Goal: Find specific page/section: Find specific page/section

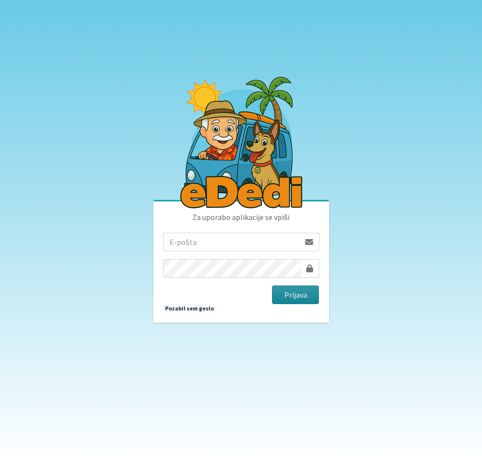
type input "[PERSON_NAME][EMAIL_ADDRESS][PERSON_NAME][PERSON_NAME][DOMAIN_NAME]"
click at [289, 299] on button "Prijava" at bounding box center [295, 294] width 47 height 19
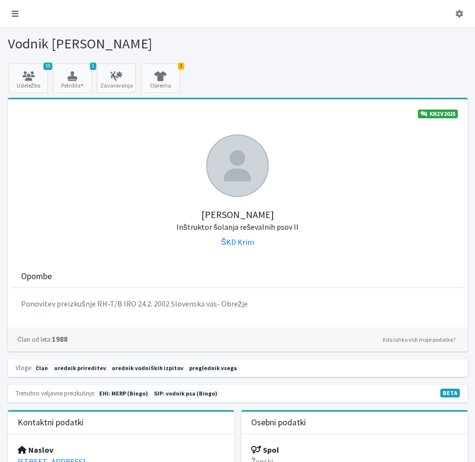
click at [13, 17] on icon at bounding box center [15, 14] width 7 height 8
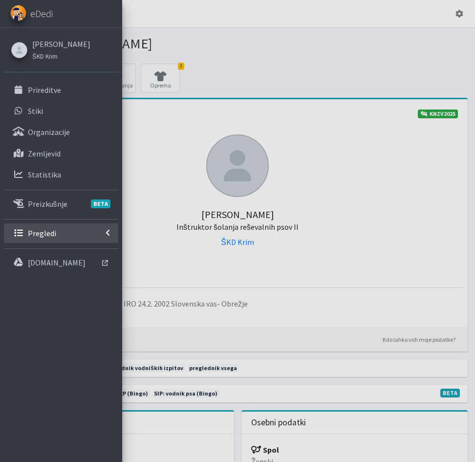
click at [43, 234] on p "Pregledi" at bounding box center [42, 233] width 28 height 10
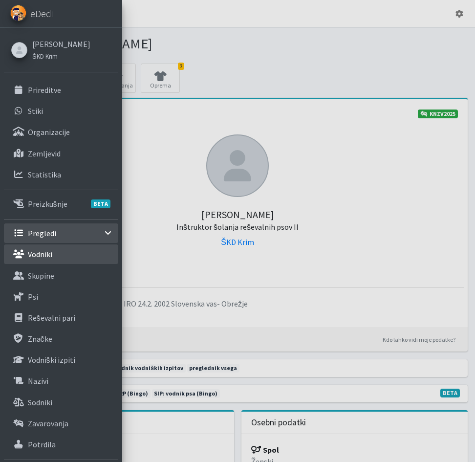
click at [45, 256] on p "Vodniki" at bounding box center [40, 254] width 24 height 10
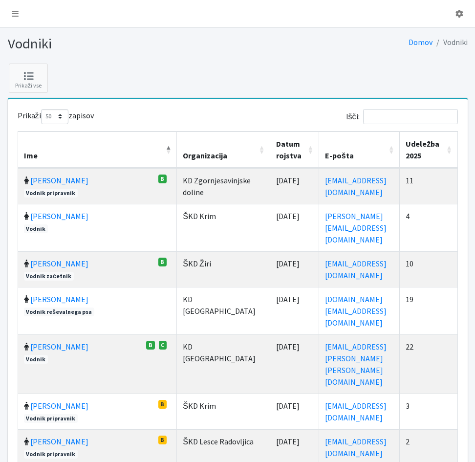
select select "50"
click at [382, 113] on input "Išči:" at bounding box center [410, 116] width 95 height 15
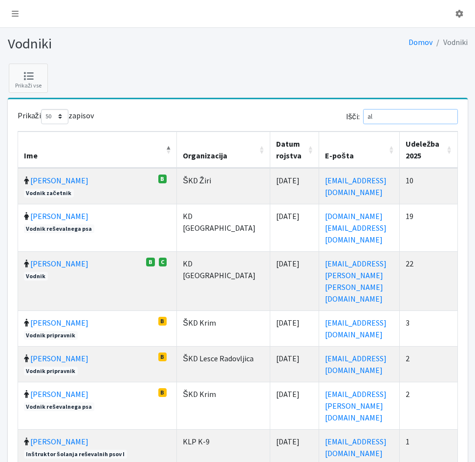
type input "ale"
